Goal: Task Accomplishment & Management: Manage account settings

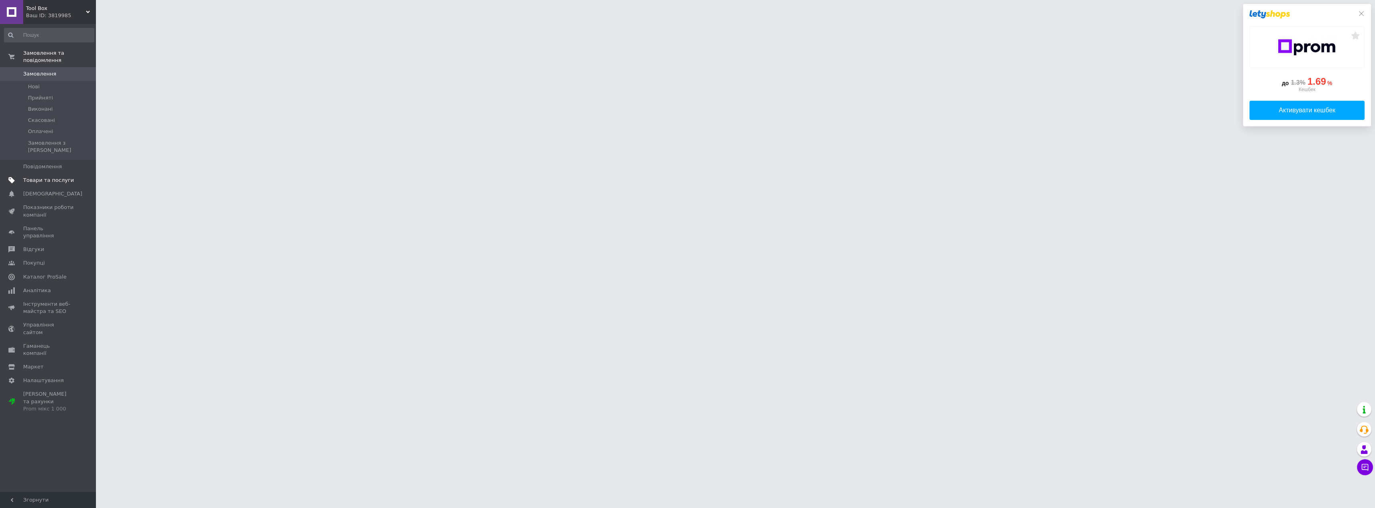
click at [36, 177] on span "Товари та послуги" at bounding box center [48, 180] width 51 height 7
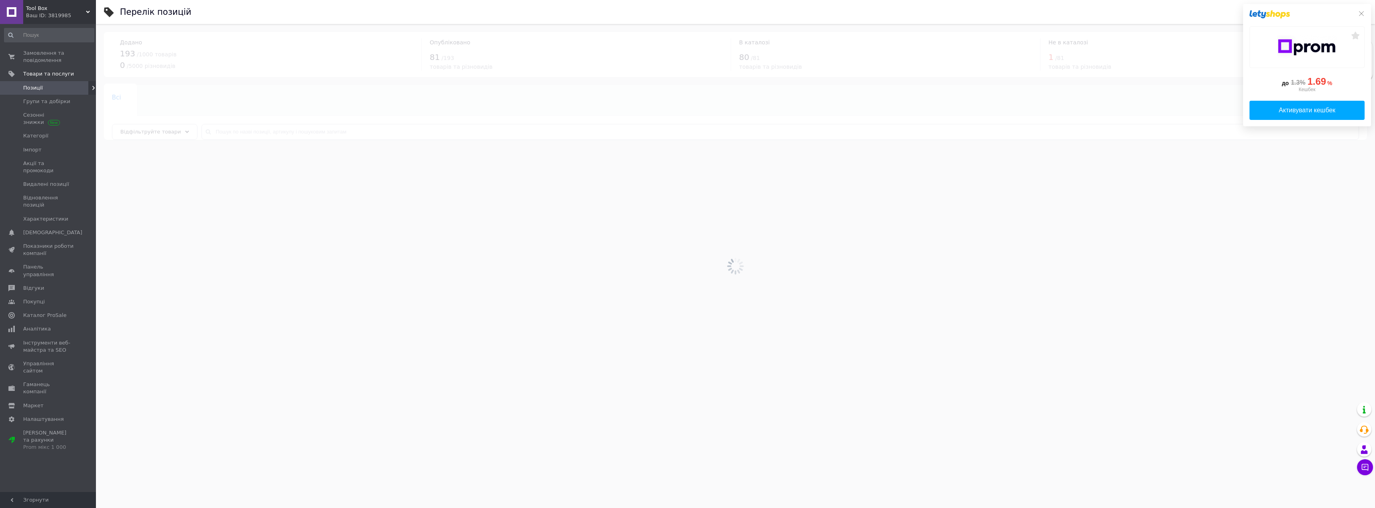
click at [231, 138] on div at bounding box center [735, 266] width 1279 height 484
click at [229, 133] on div at bounding box center [735, 266] width 1279 height 484
click at [231, 135] on div at bounding box center [735, 266] width 1279 height 484
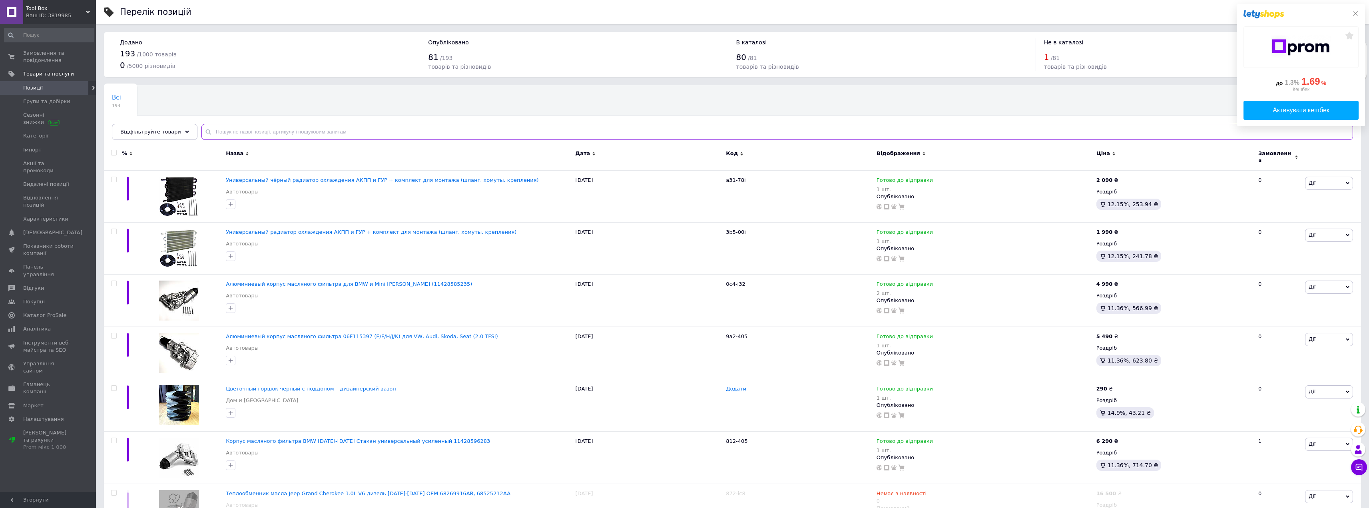
click at [223, 126] on input "text" at bounding box center [776, 132] width 1151 height 16
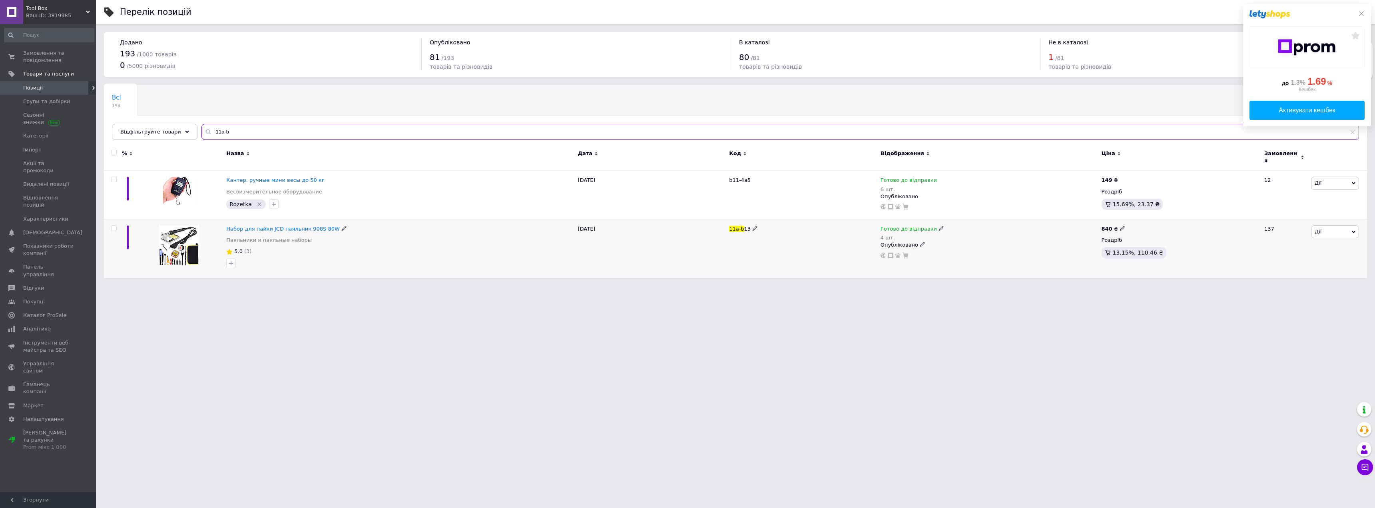
type input "11a-b"
drag, startPoint x: 225, startPoint y: 224, endPoint x: 328, endPoint y: 228, distance: 102.4
click at [328, 228] on div "Набор для пайки JCD паяльник 908S 80W Паяльники и паяльные наборы 5.0 (3)" at bounding box center [399, 248] width 351 height 59
click at [219, 222] on div at bounding box center [179, 248] width 90 height 59
drag, startPoint x: 222, startPoint y: 221, endPoint x: 329, endPoint y: 227, distance: 106.9
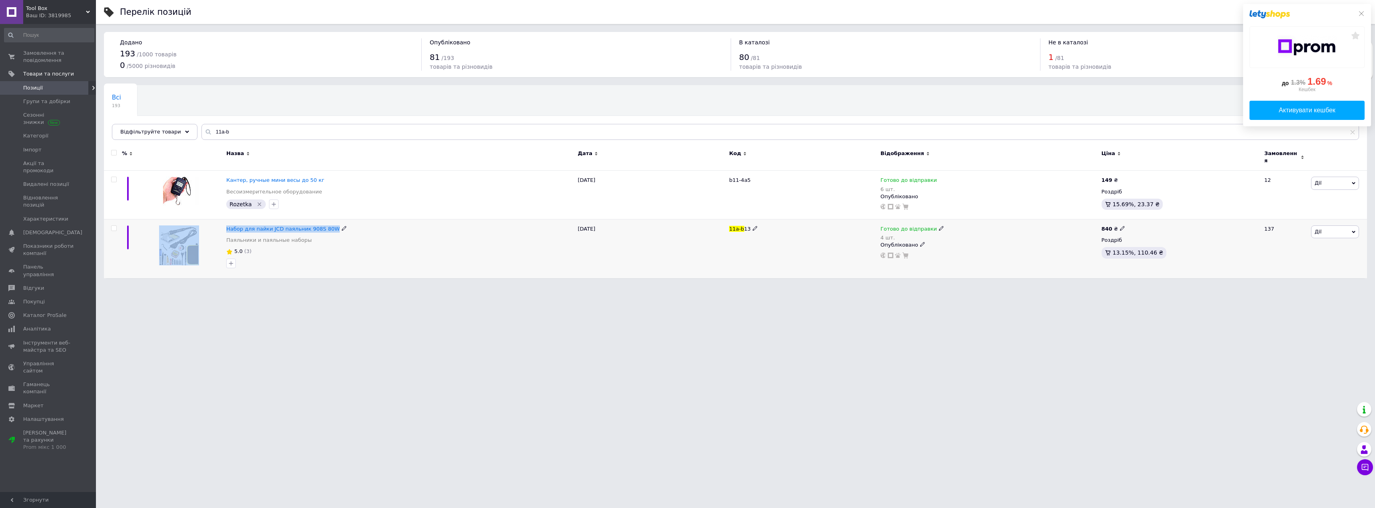
click at [329, 227] on div "Набор для пайки JCD паяльник 908S 80W Паяльники и паяльные наборы 5.0 [PHONE_NU…" at bounding box center [735, 248] width 1263 height 59
click at [376, 225] on div "Набор для пайки JCD паяльник 908S 80W" at bounding box center [399, 228] width 347 height 7
click at [402, 226] on div "Набор для пайки JCD паяльник 908S 80W" at bounding box center [399, 228] width 347 height 7
click at [249, 229] on div "Набор для пайки JCD паяльник 908S 80W Паяльники и паяльные наборы" at bounding box center [399, 236] width 347 height 22
click at [249, 226] on span "Набор для пайки JCD паяльник 908S 80W" at bounding box center [282, 229] width 113 height 6
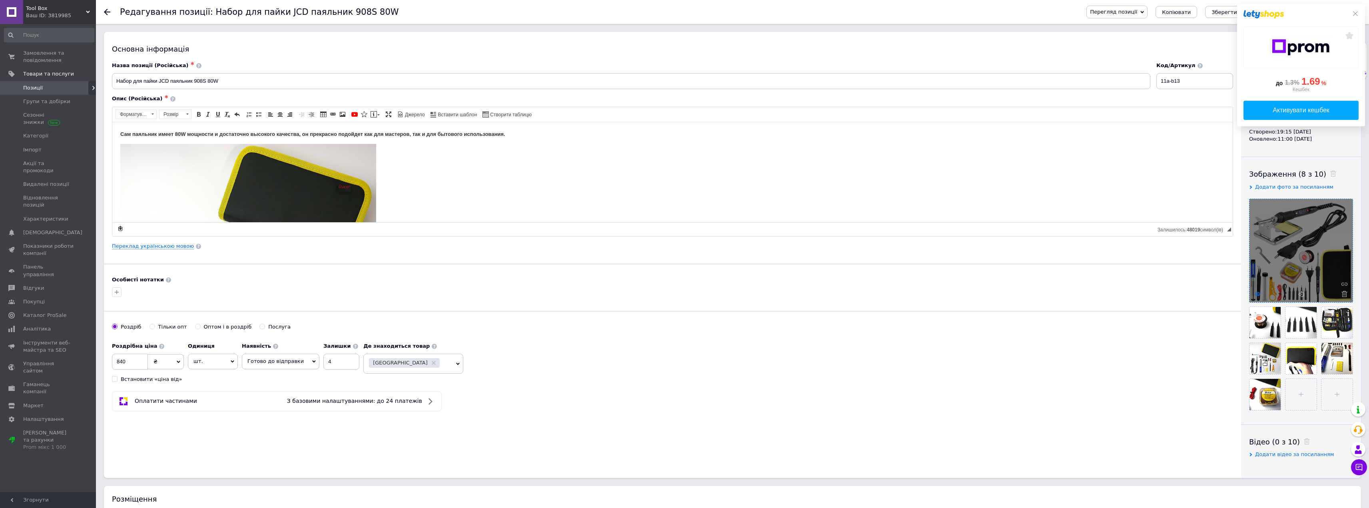
click at [1255, 294] on use at bounding box center [1257, 294] width 6 height 4
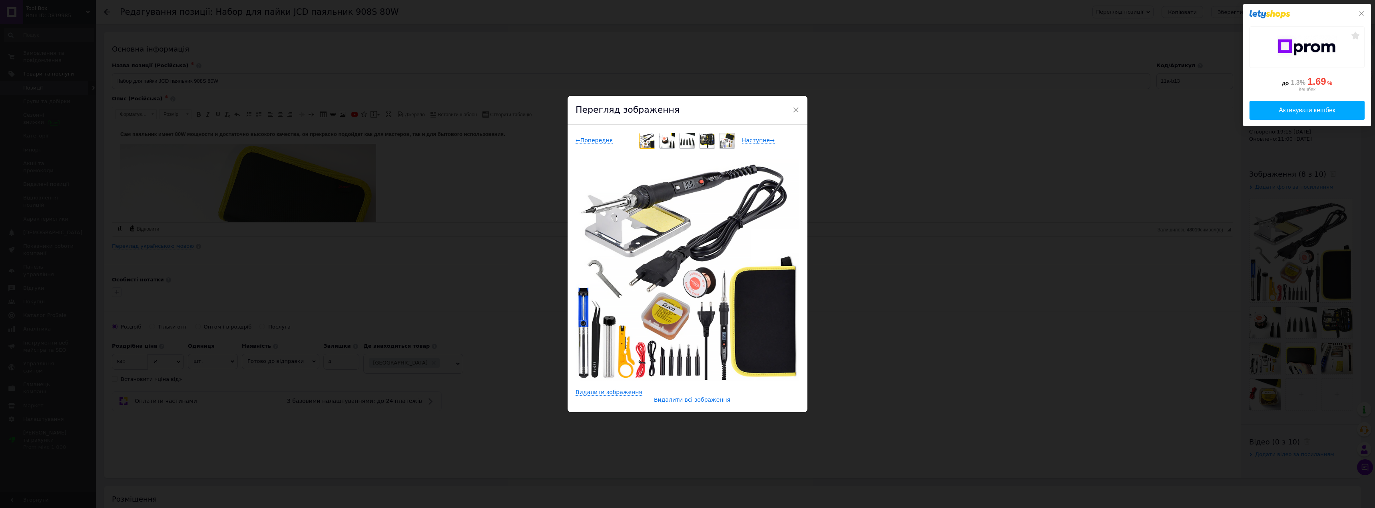
click at [790, 108] on div "Перегляд зображення" at bounding box center [687, 110] width 240 height 29
click at [798, 107] on span "×" at bounding box center [795, 110] width 7 height 14
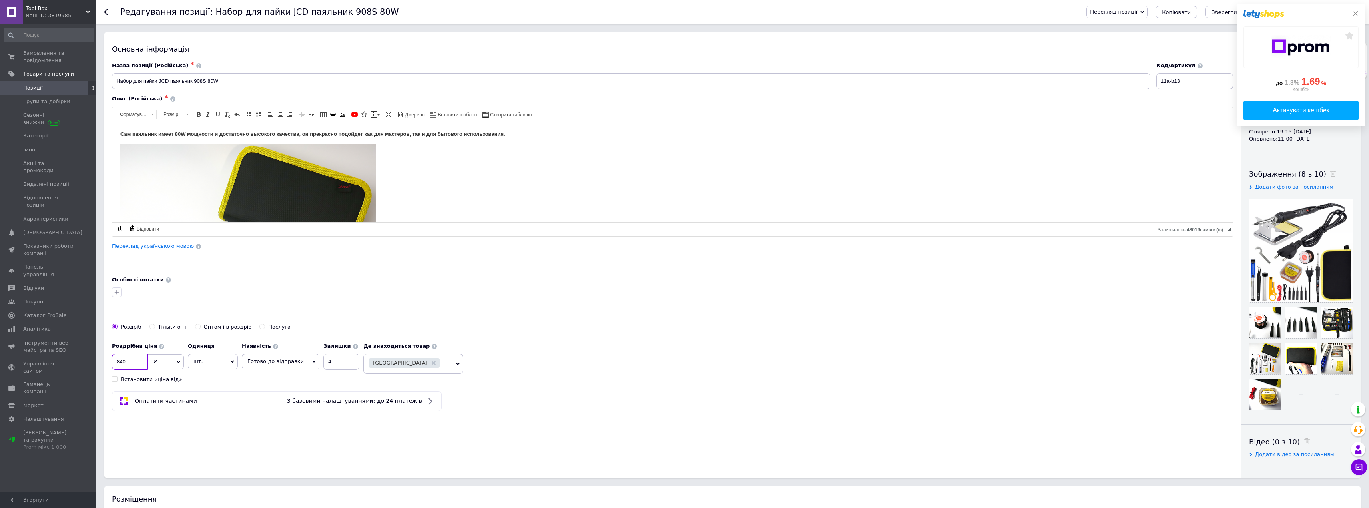
click at [137, 358] on input "840" at bounding box center [130, 362] width 36 height 16
click at [109, 14] on icon at bounding box center [107, 12] width 6 height 6
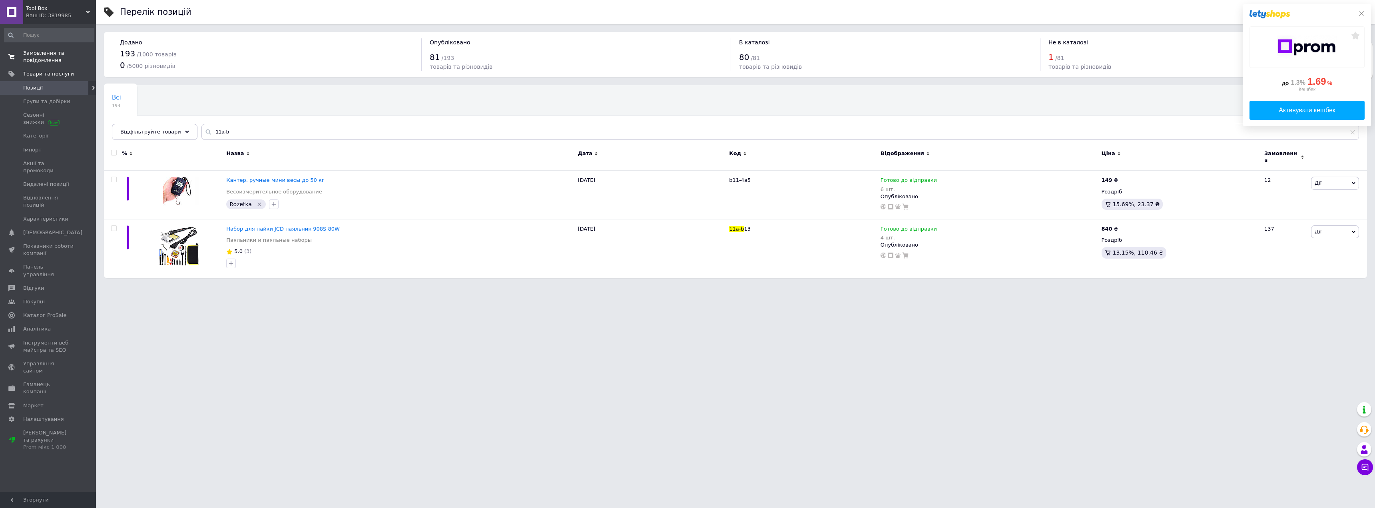
click at [31, 60] on span "Замовлення та повідомлення" at bounding box center [48, 57] width 51 height 14
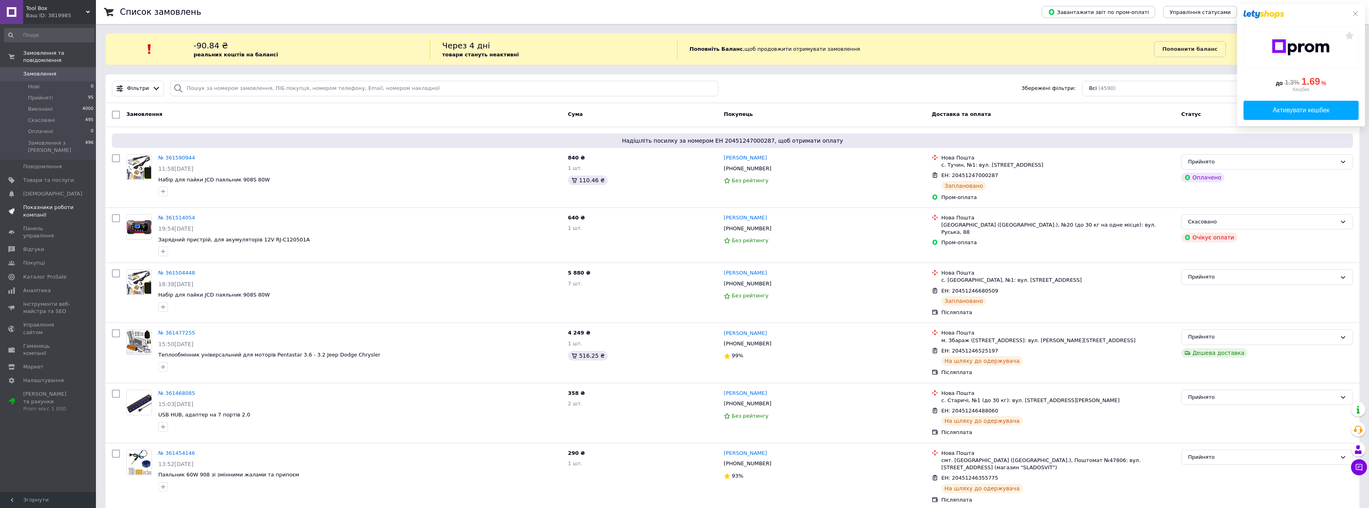
click at [52, 204] on span "Показники роботи компанії" at bounding box center [48, 211] width 51 height 14
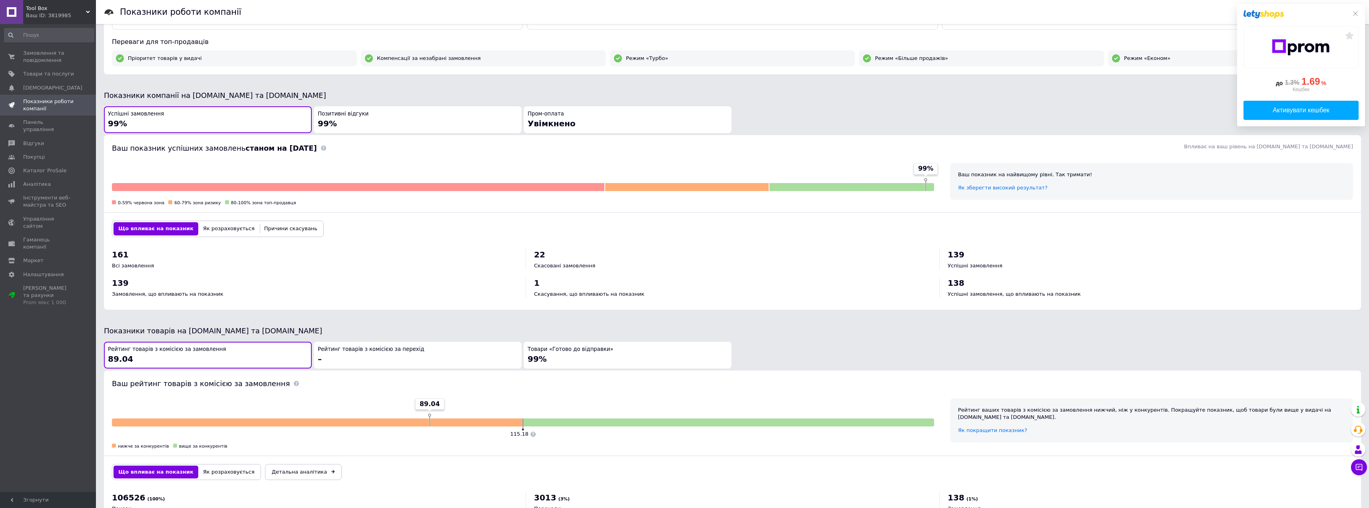
scroll to position [186, 0]
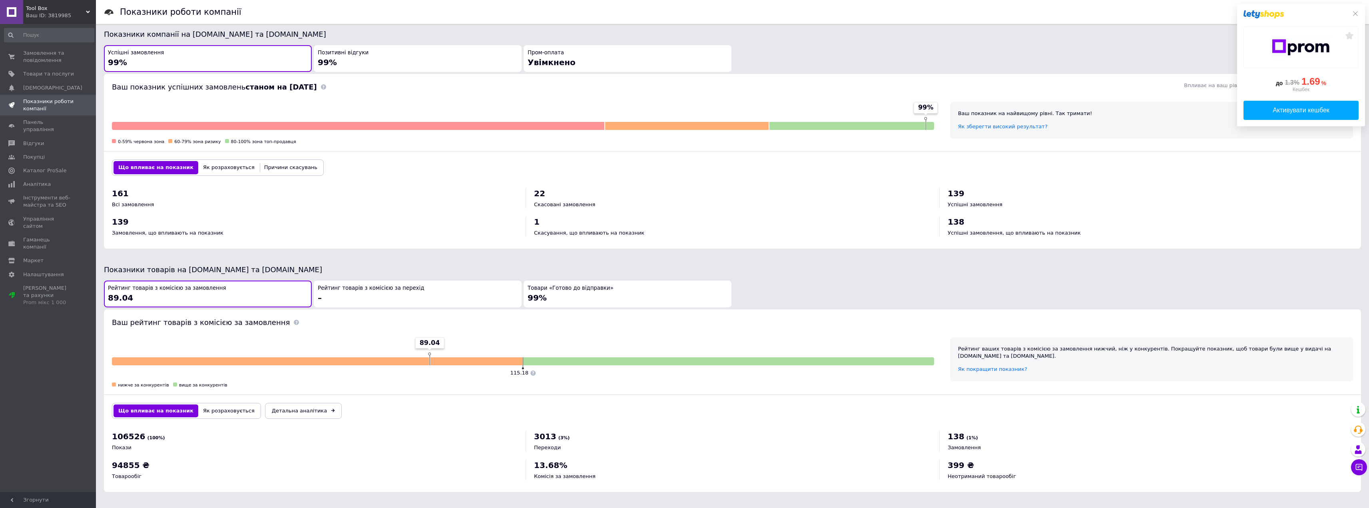
click at [406, 65] on div "Позитивні відгуки 99%" at bounding box center [418, 58] width 200 height 19
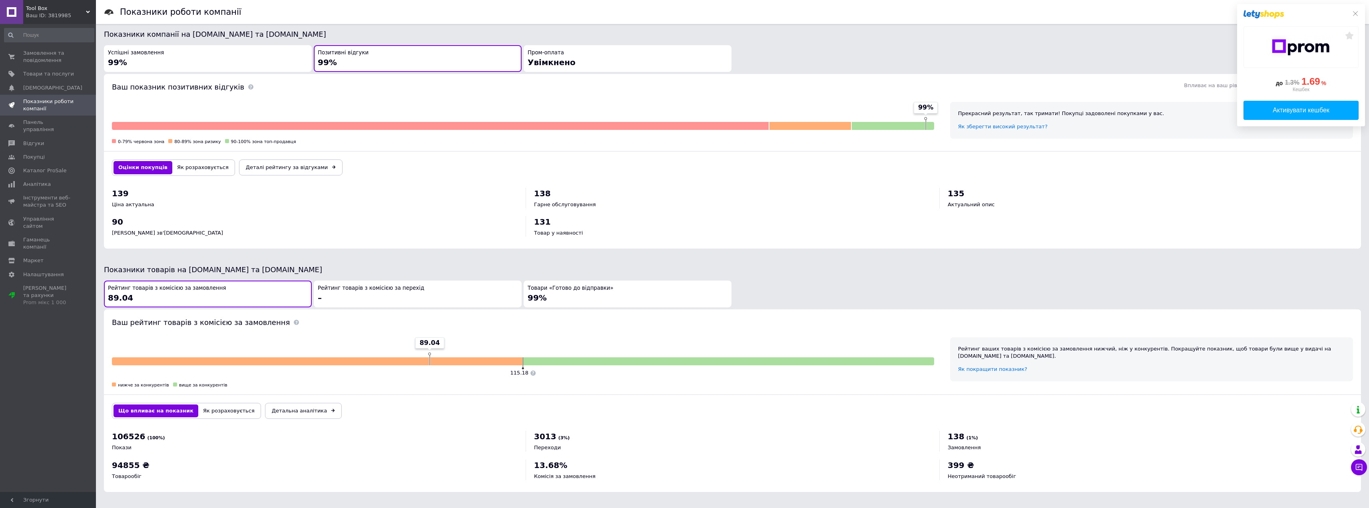
click at [568, 54] on div "Пром-оплата Увімкнено" at bounding box center [628, 58] width 200 height 19
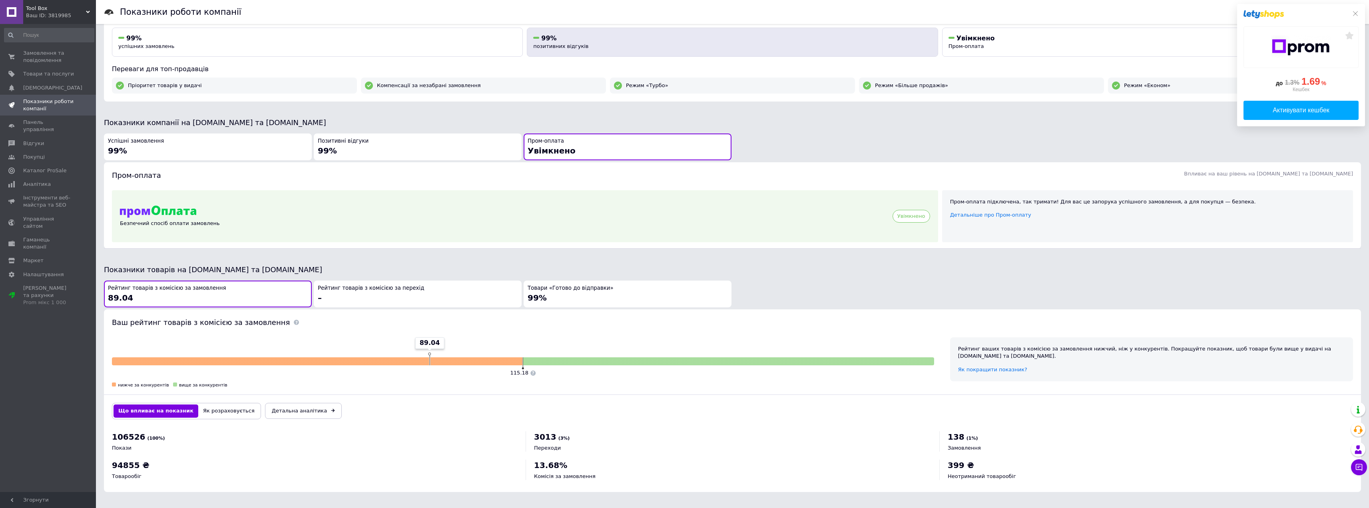
scroll to position [98, 0]
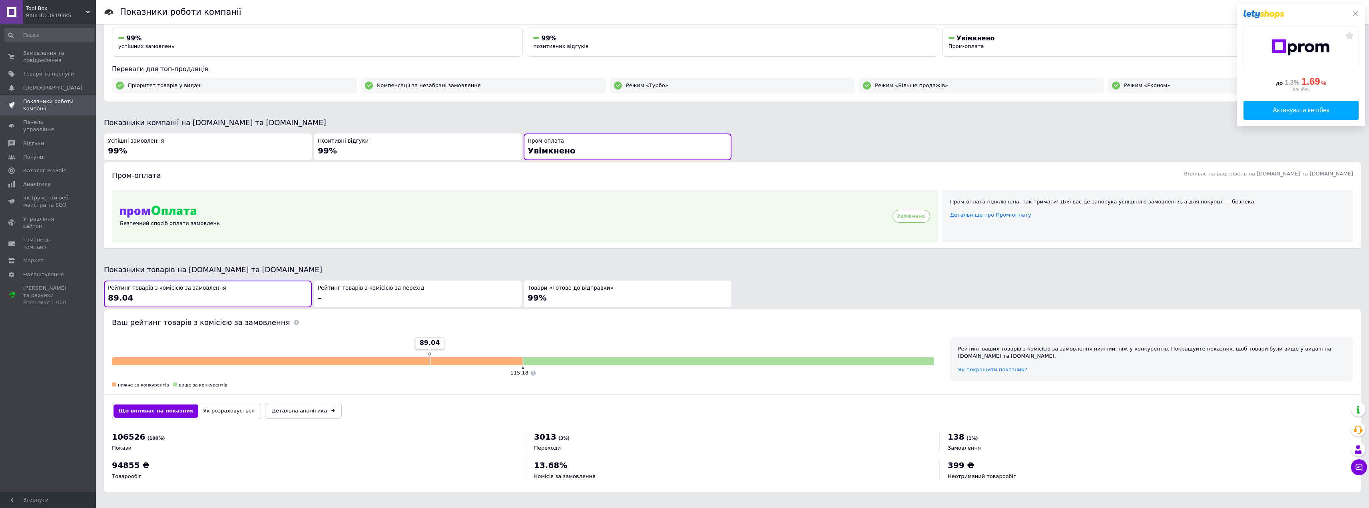
drag, startPoint x: 357, startPoint y: 143, endPoint x: 342, endPoint y: 142, distance: 15.6
click at [355, 143] on span "Позитивні відгуки" at bounding box center [343, 141] width 51 height 8
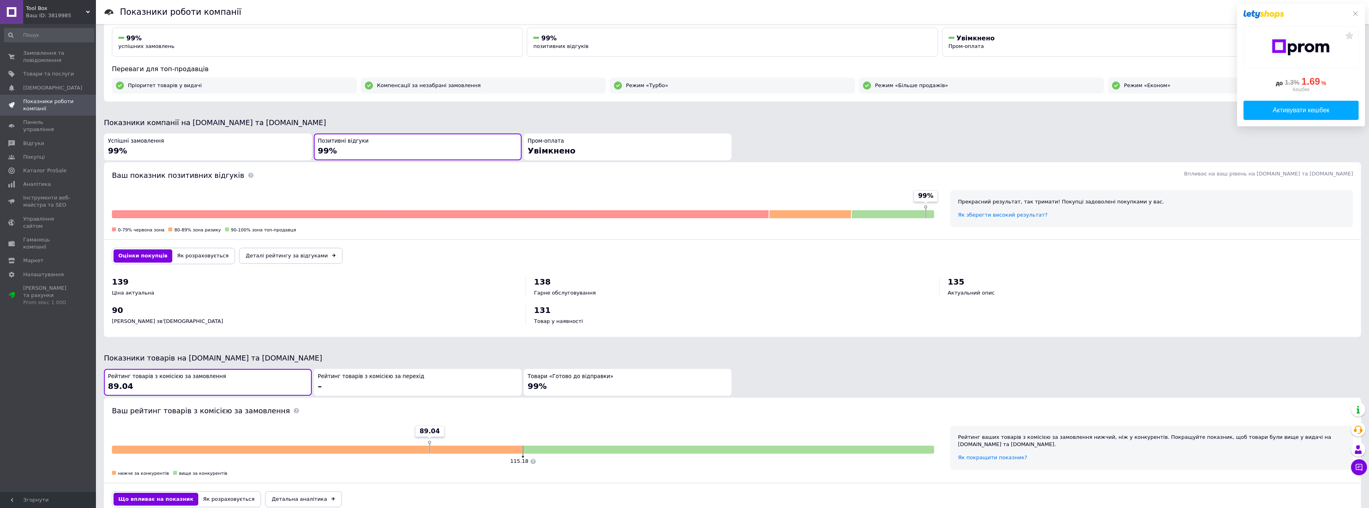
click at [239, 142] on div "Успішні замовлення 99%" at bounding box center [208, 146] width 200 height 19
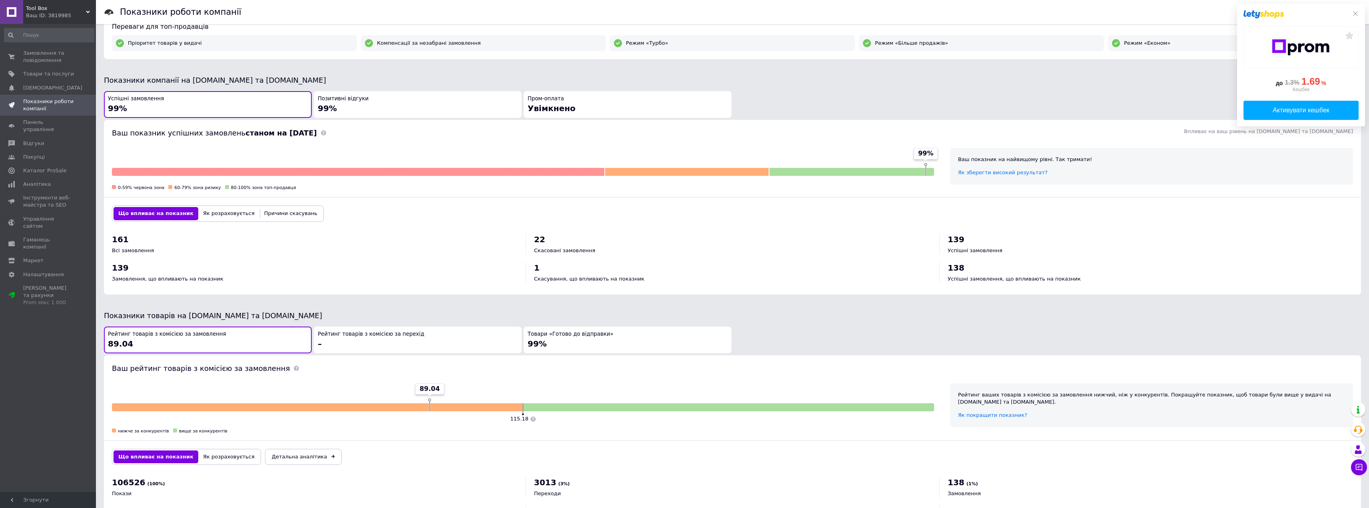
scroll to position [186, 0]
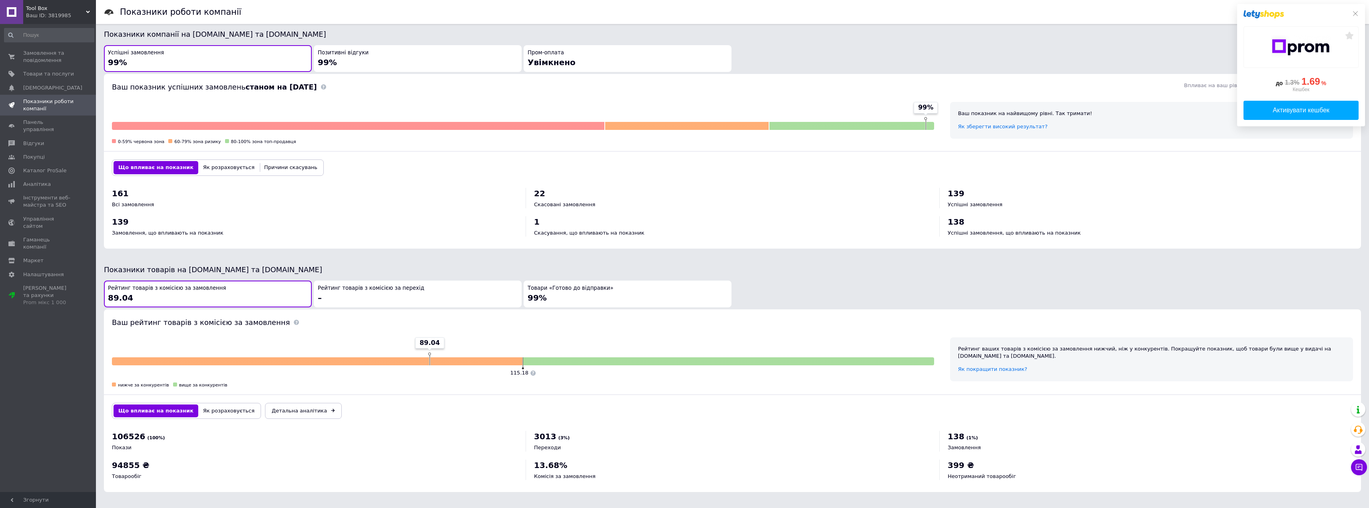
click at [350, 298] on div "Рейтинг товарів з комісією за перехід –" at bounding box center [418, 294] width 200 height 19
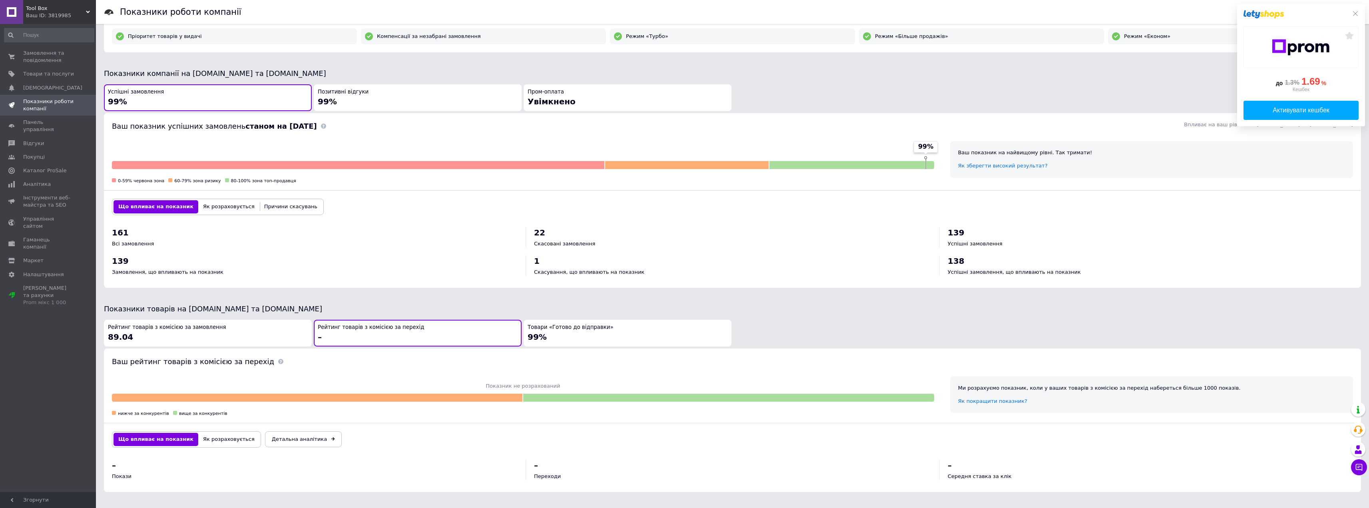
drag, startPoint x: 239, startPoint y: 337, endPoint x: 257, endPoint y: 342, distance: 18.7
click at [239, 338] on div "Рейтинг товарів з комісією за замовлення 89.04" at bounding box center [208, 333] width 200 height 19
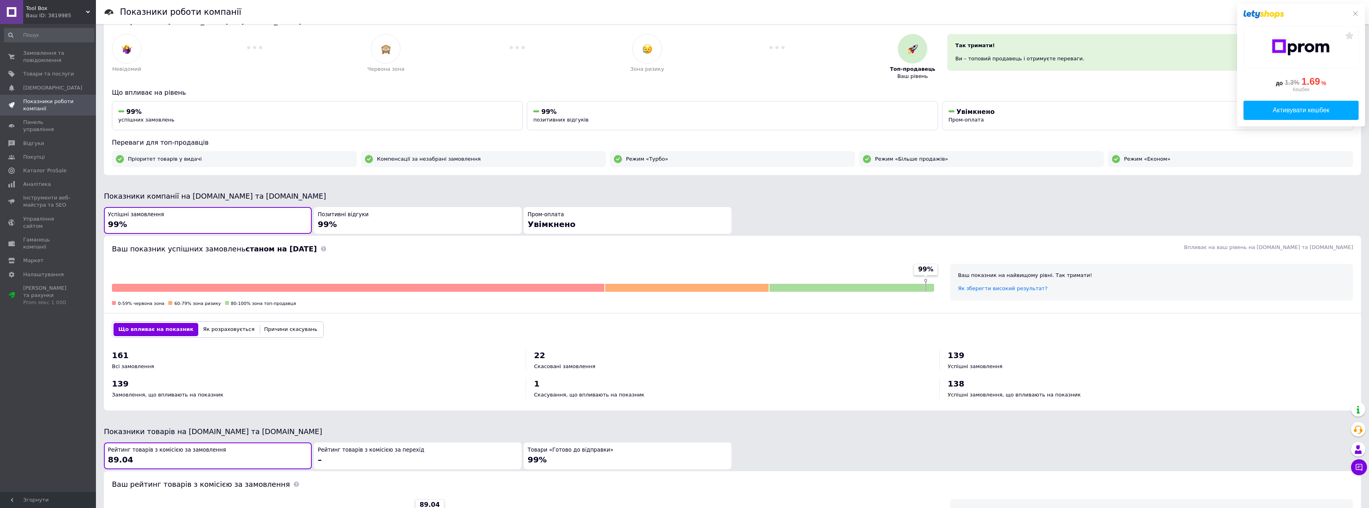
scroll to position [0, 0]
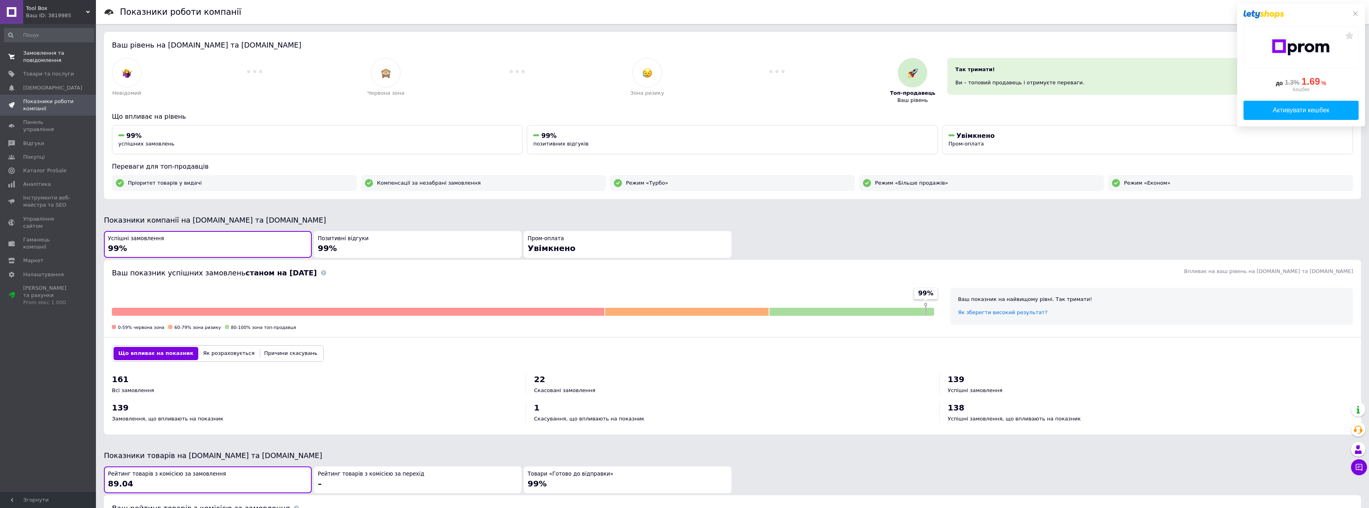
click at [35, 59] on span "Замовлення та повідомлення" at bounding box center [48, 57] width 51 height 14
